Goal: Communication & Community: Answer question/provide support

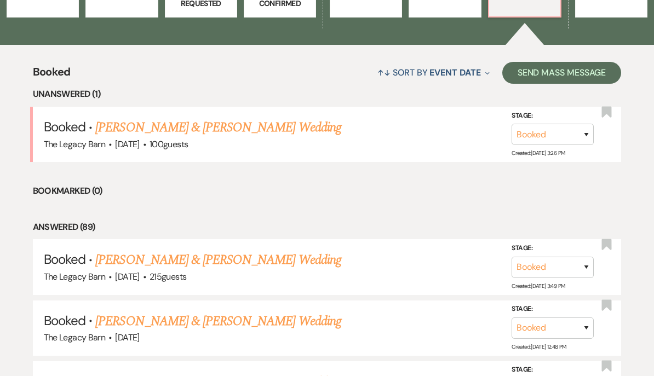
scroll to position [371, 0]
click at [112, 259] on link "[PERSON_NAME] & [PERSON_NAME] Wedding" at bounding box center [217, 260] width 245 height 20
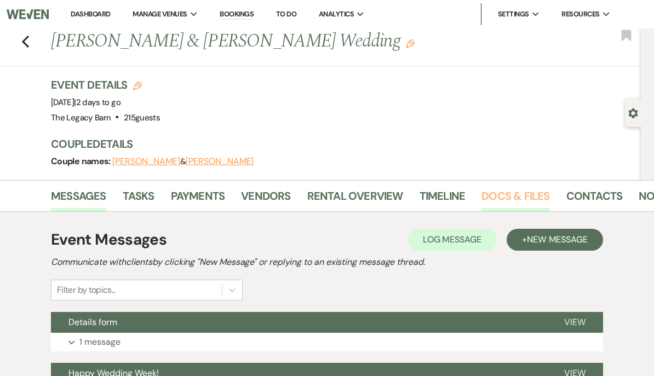
click at [512, 195] on link "Docs & Files" at bounding box center [515, 199] width 68 height 24
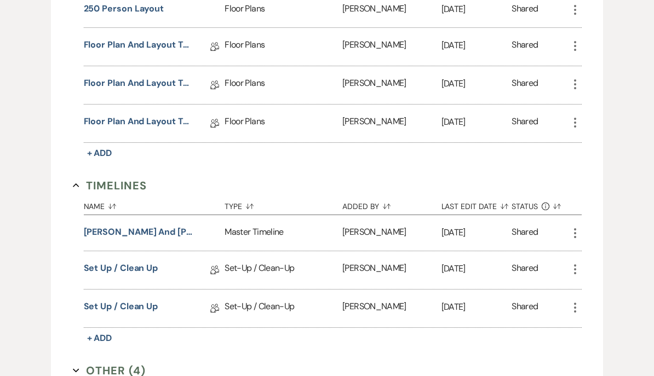
scroll to position [954, 0]
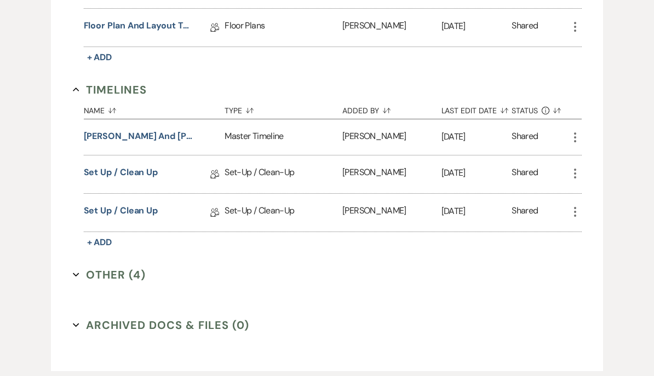
click at [107, 274] on button "Other (4) Expand" at bounding box center [109, 275] width 73 height 16
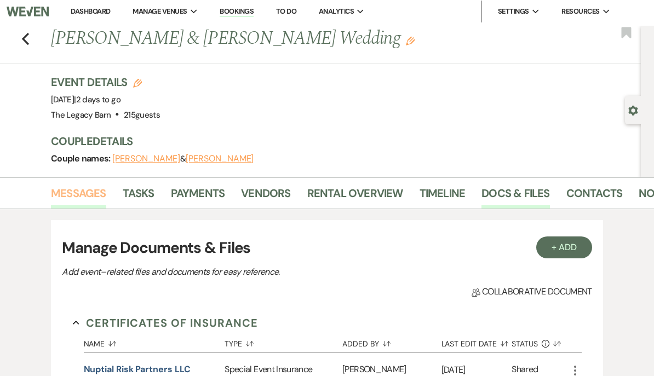
click at [78, 192] on link "Messages" at bounding box center [78, 197] width 55 height 24
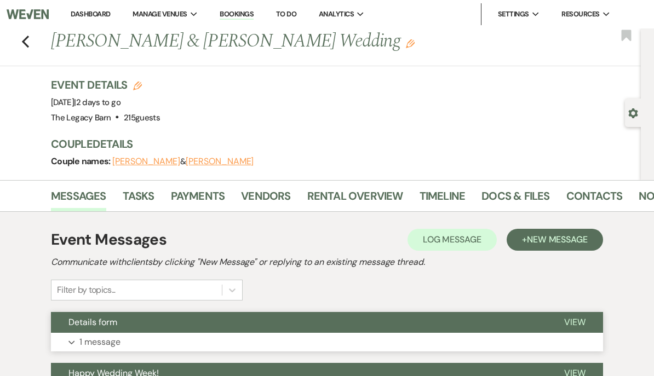
click at [95, 325] on span "Details form" at bounding box center [92, 321] width 49 height 11
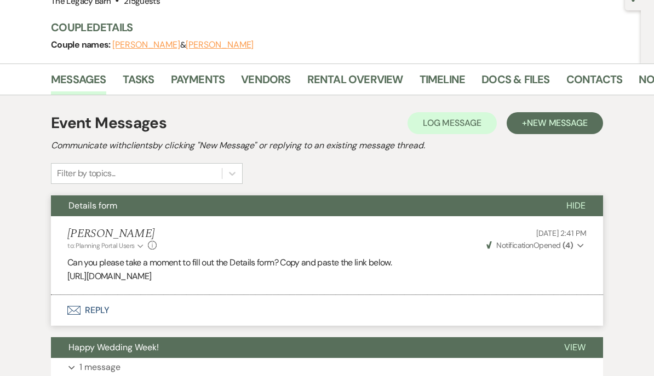
scroll to position [117, 0]
click at [91, 305] on button "Envelope Reply" at bounding box center [327, 310] width 552 height 31
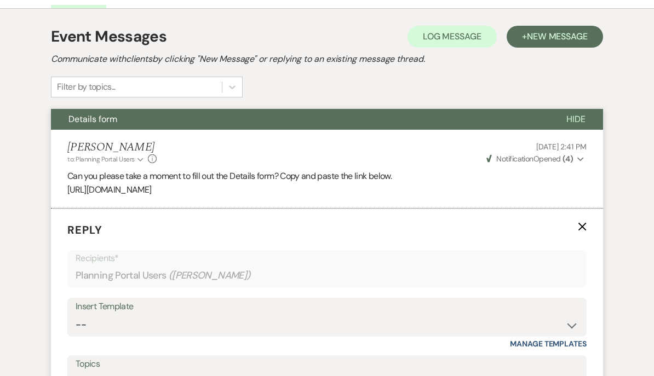
scroll to position [359, 0]
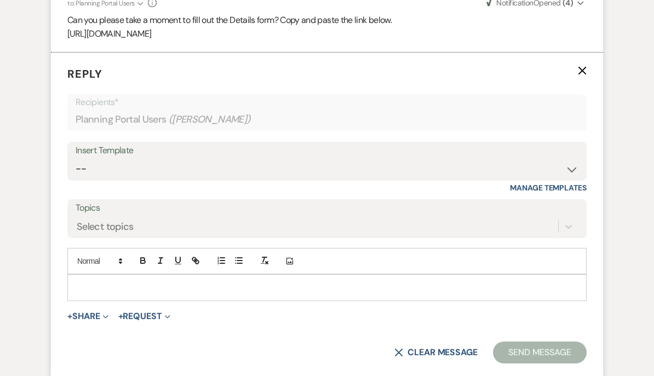
click at [85, 286] on p at bounding box center [326, 287] width 501 height 12
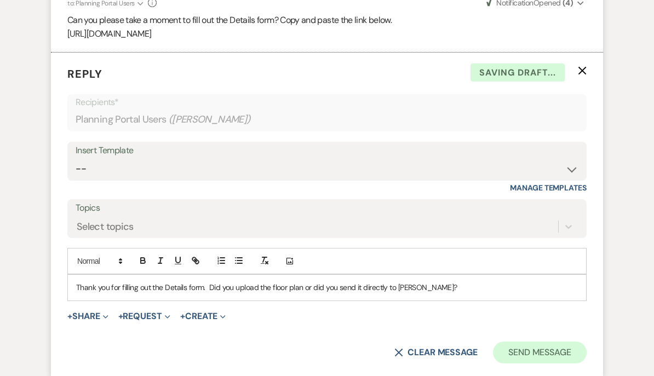
click at [541, 350] on button "Send Message" at bounding box center [540, 353] width 94 height 22
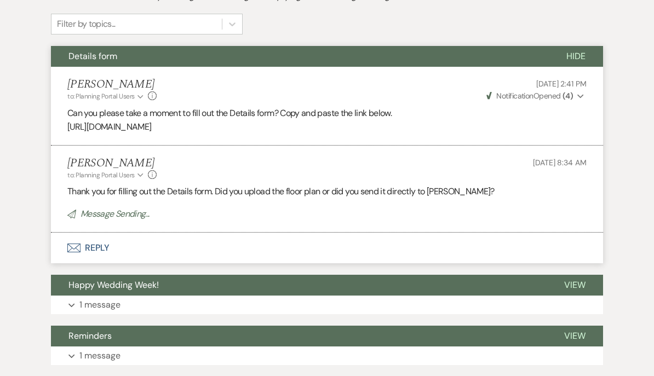
scroll to position [0, 0]
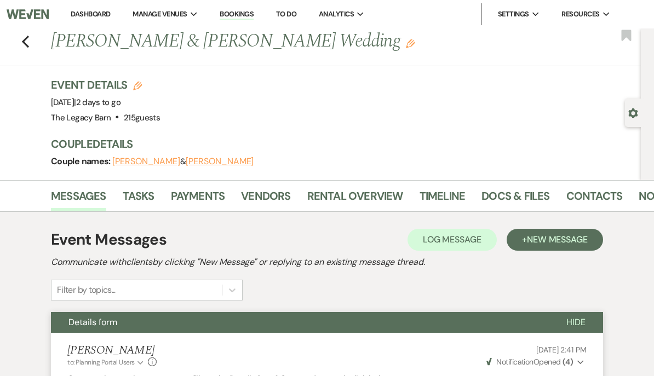
click at [87, 13] on link "Dashboard" at bounding box center [90, 13] width 39 height 9
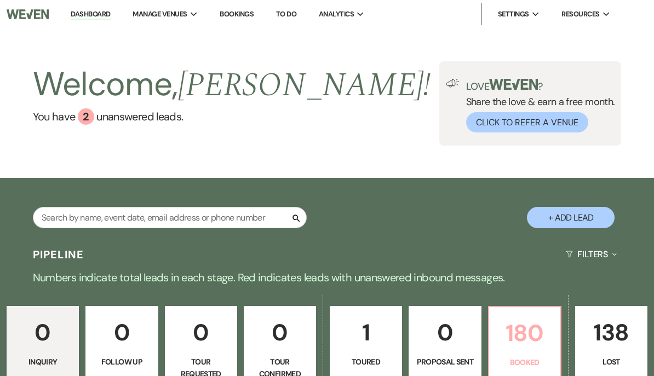
click at [528, 343] on p "180" at bounding box center [524, 333] width 58 height 37
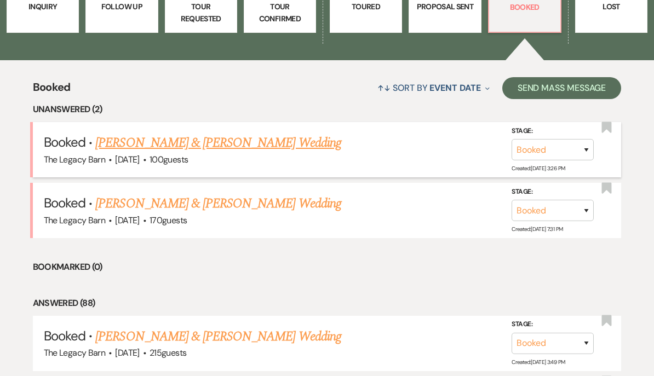
click at [113, 142] on link "[PERSON_NAME] & [PERSON_NAME] Wedding" at bounding box center [217, 143] width 245 height 20
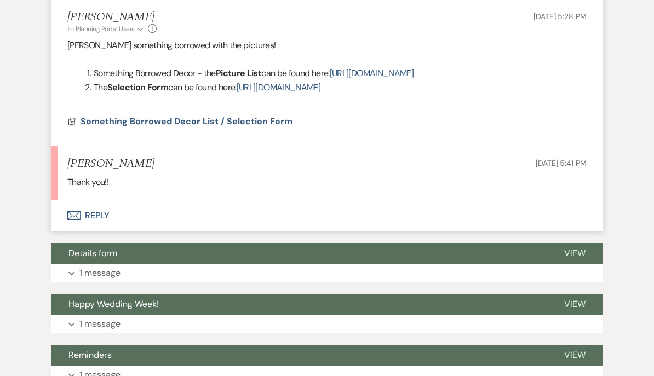
scroll to position [406, 0]
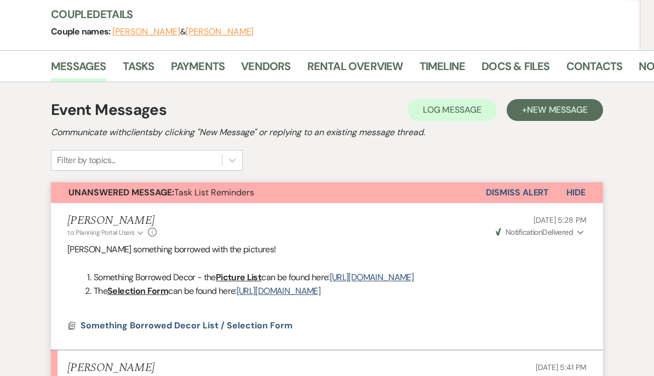
click at [520, 189] on button "Dismiss Alert" at bounding box center [517, 193] width 63 height 21
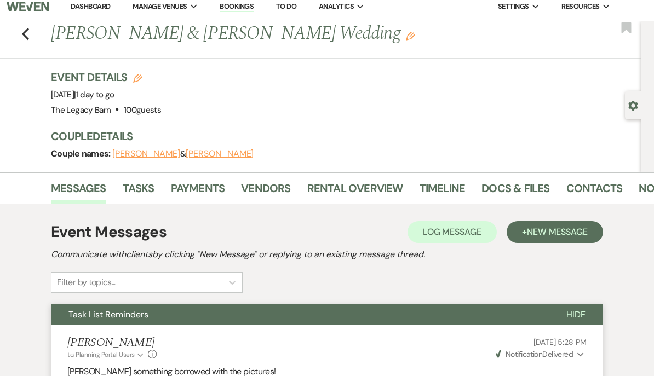
scroll to position [0, 0]
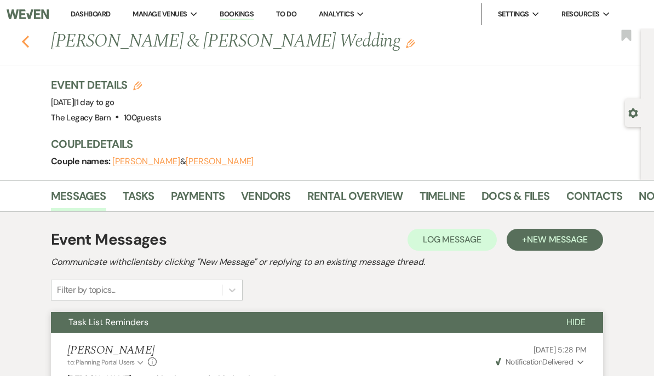
click at [24, 38] on icon "Previous" at bounding box center [25, 41] width 8 height 13
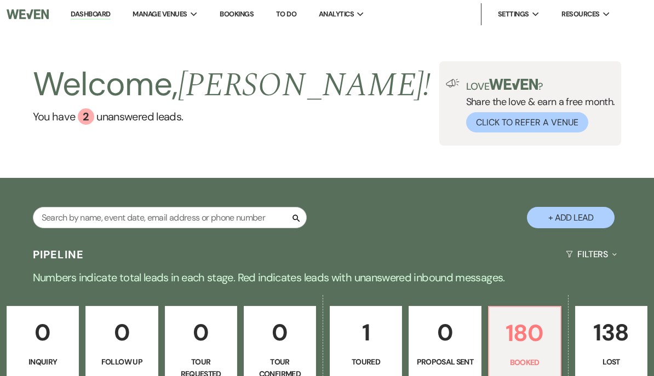
scroll to position [406, 0]
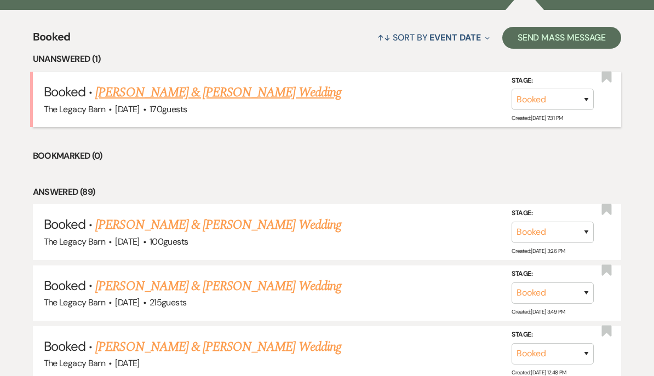
click at [110, 84] on link "[PERSON_NAME] & [PERSON_NAME] Wedding" at bounding box center [217, 93] width 245 height 20
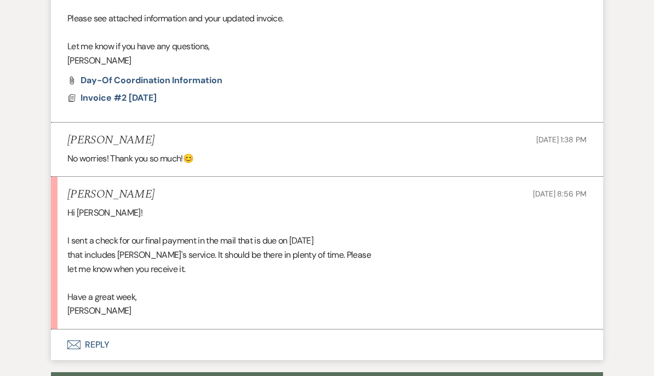
scroll to position [423, 0]
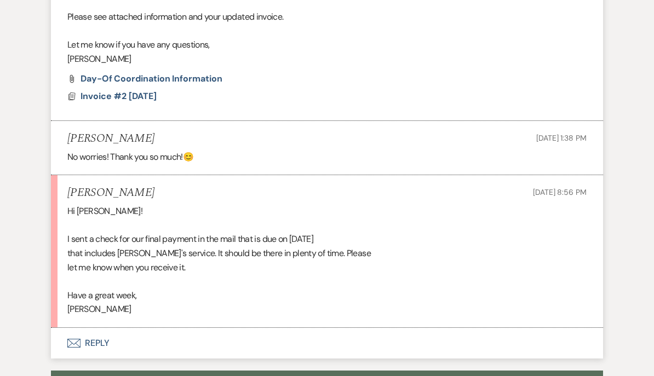
click at [93, 337] on button "Envelope Reply" at bounding box center [327, 343] width 552 height 31
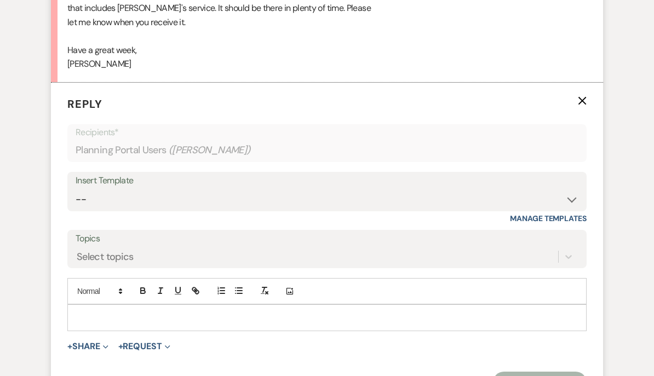
scroll to position [694, 0]
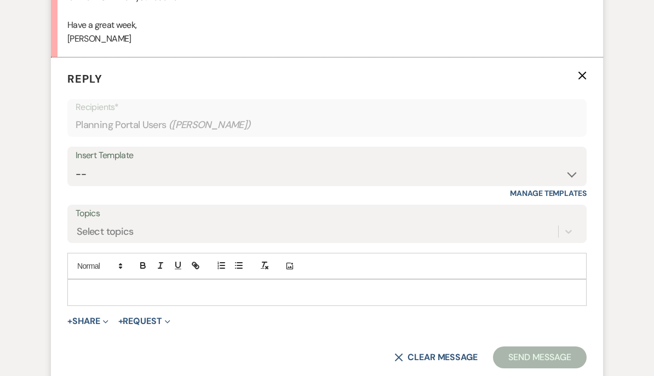
click at [84, 289] on p at bounding box center [326, 292] width 501 height 12
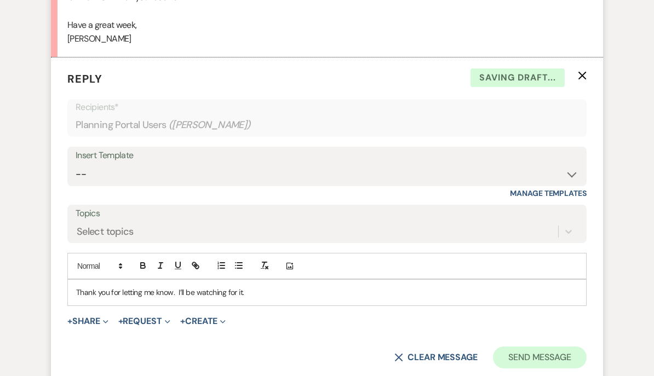
click at [508, 347] on button "Send Message" at bounding box center [540, 358] width 94 height 22
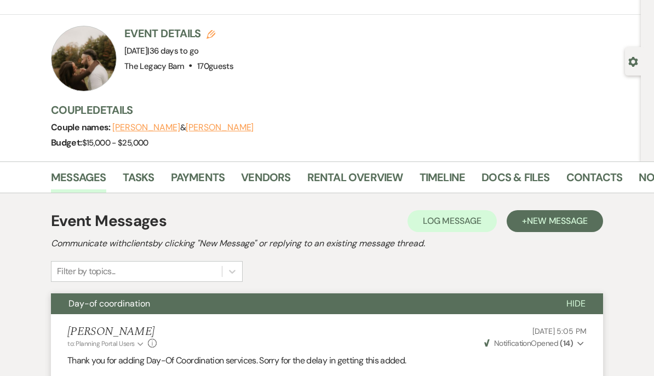
scroll to position [0, 0]
